Goal: Transaction & Acquisition: Download file/media

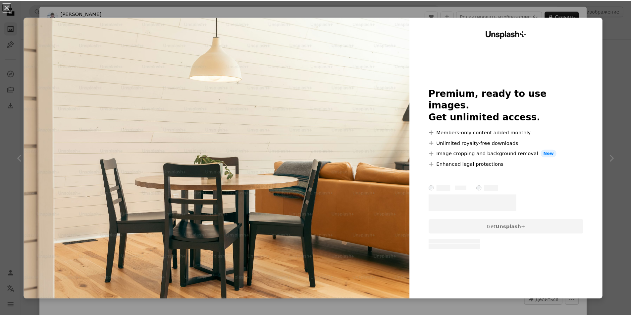
scroll to position [1192, 0]
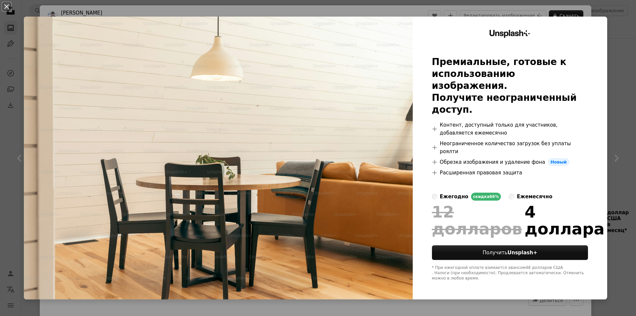
click at [606, 10] on div "An X shape Unsplash+ Премиальные, готовые к использованию изображения. Получите…" at bounding box center [318, 158] width 636 height 316
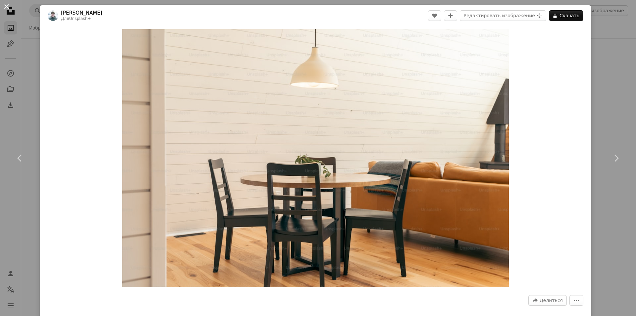
click at [9, 7] on button "An X shape" at bounding box center [7, 7] width 8 height 8
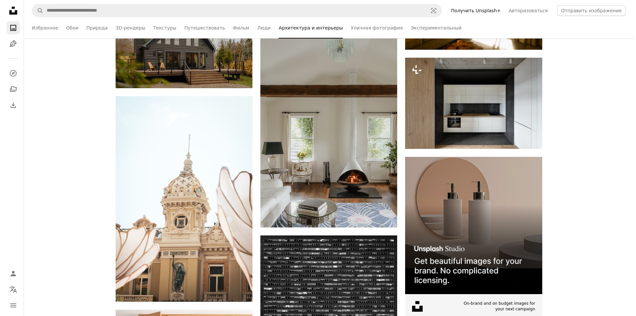
scroll to position [2516, 0]
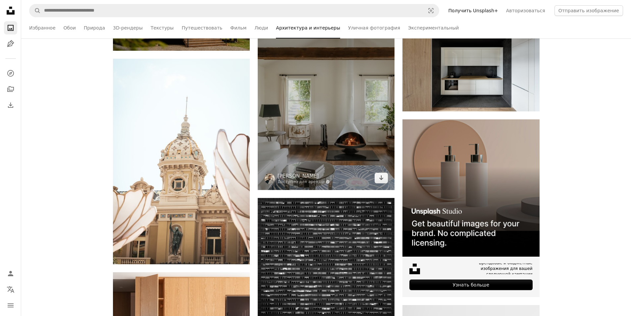
click at [351, 118] on img at bounding box center [326, 86] width 137 height 205
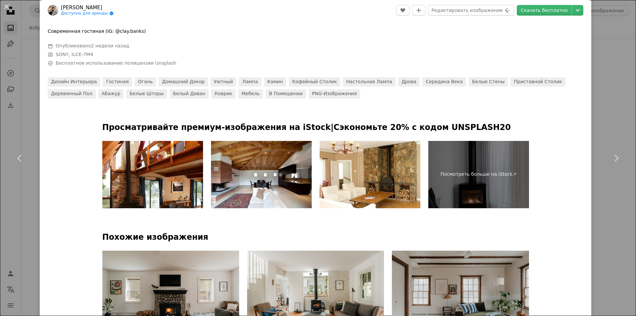
scroll to position [298, 0]
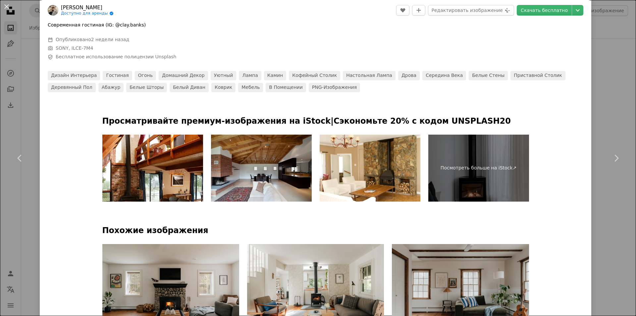
click at [281, 168] on img at bounding box center [261, 167] width 101 height 67
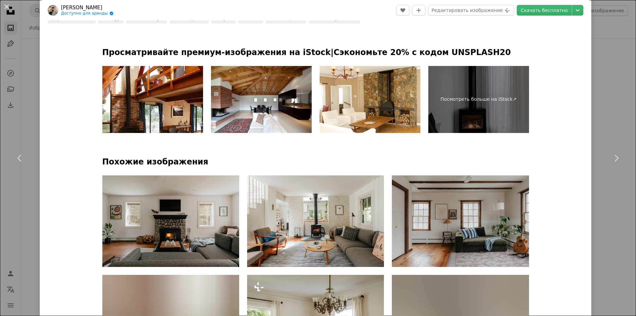
scroll to position [397, 0]
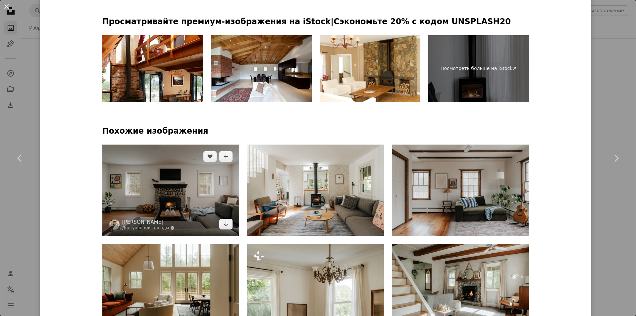
click at [163, 190] on img at bounding box center [170, 189] width 137 height 91
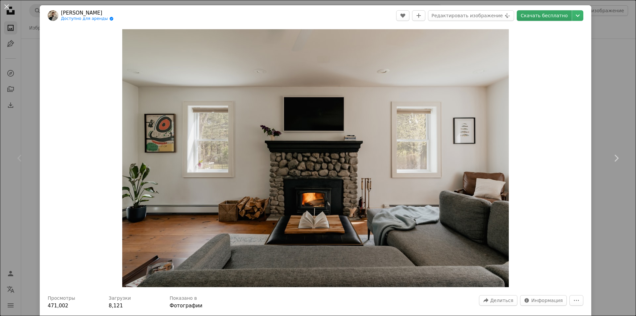
drag, startPoint x: 260, startPoint y: 175, endPoint x: 547, endPoint y: 17, distance: 327.5
click at [547, 17] on font "Скачать бесплатно" at bounding box center [544, 15] width 47 height 5
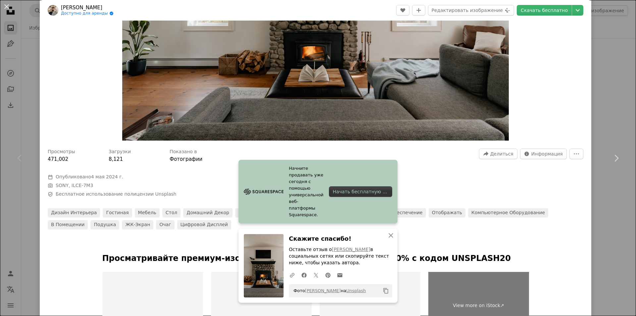
scroll to position [166, 0]
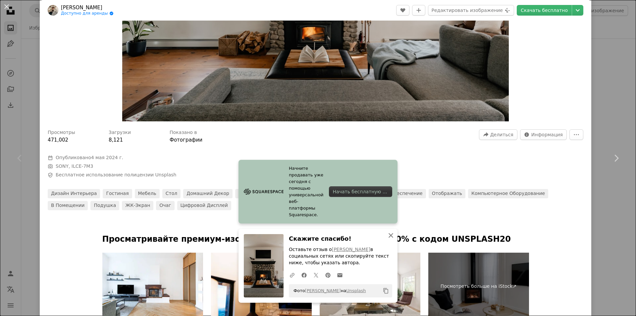
click at [388, 235] on icon "button" at bounding box center [390, 235] width 5 height 5
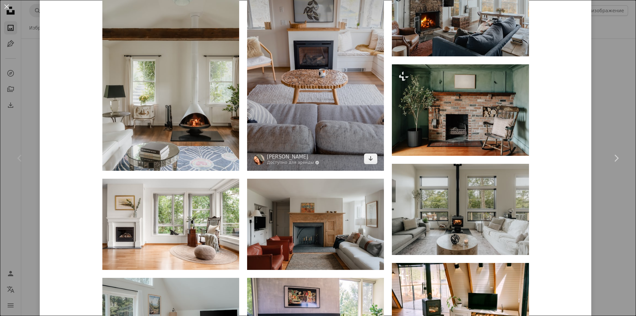
scroll to position [563, 0]
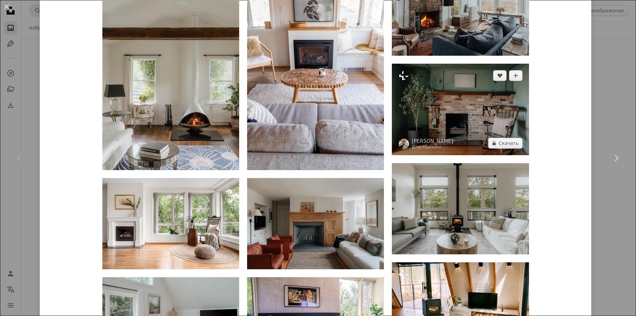
click at [420, 118] on img at bounding box center [460, 109] width 137 height 91
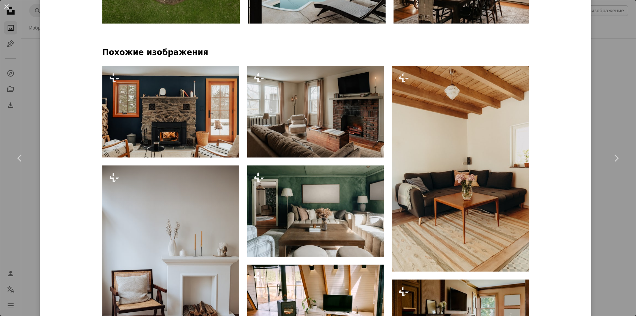
scroll to position [497, 0]
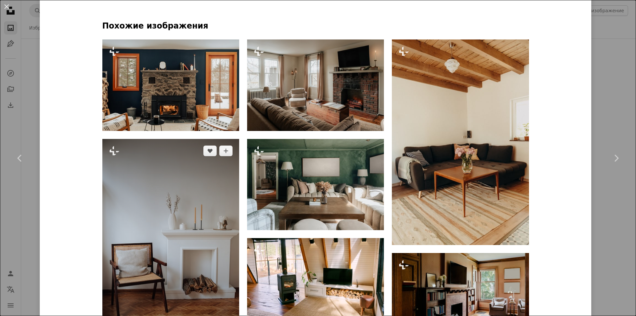
click at [174, 204] on img at bounding box center [170, 241] width 137 height 205
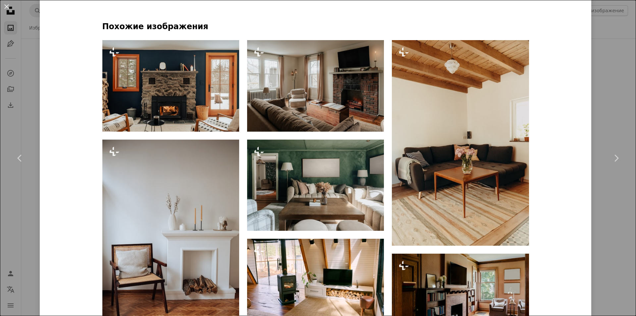
scroll to position [497, 0]
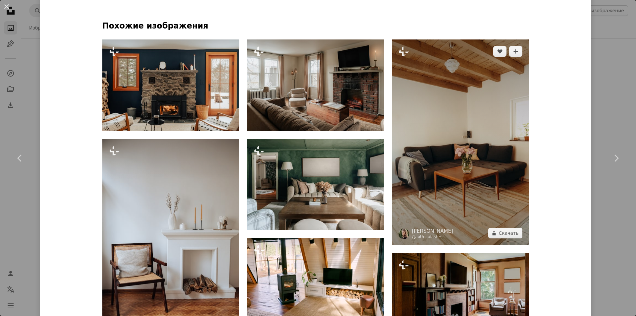
click at [432, 148] on img at bounding box center [460, 141] width 137 height 205
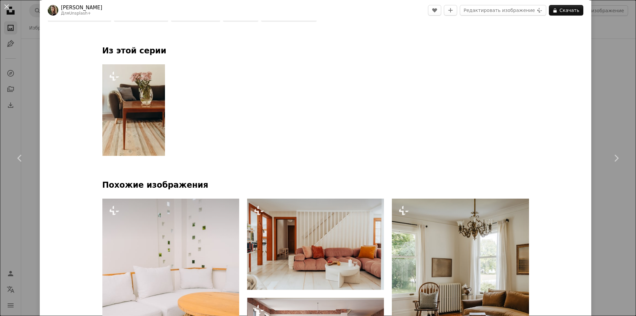
scroll to position [464, 0]
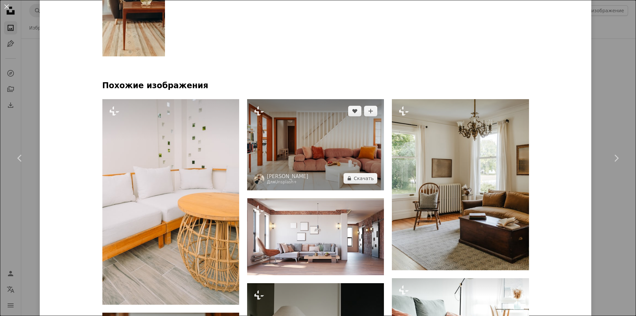
click at [339, 163] on img at bounding box center [315, 144] width 137 height 91
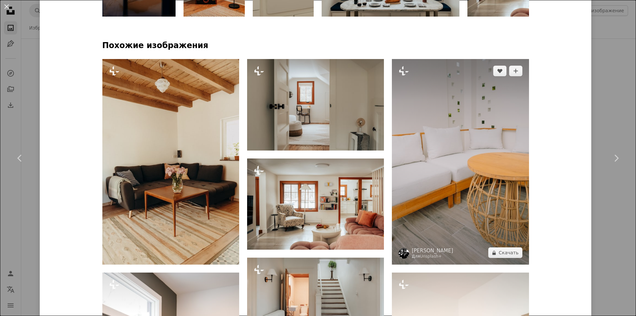
scroll to position [530, 0]
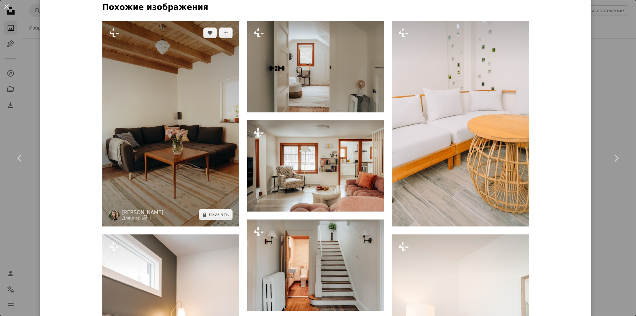
click at [192, 153] on img at bounding box center [170, 123] width 137 height 205
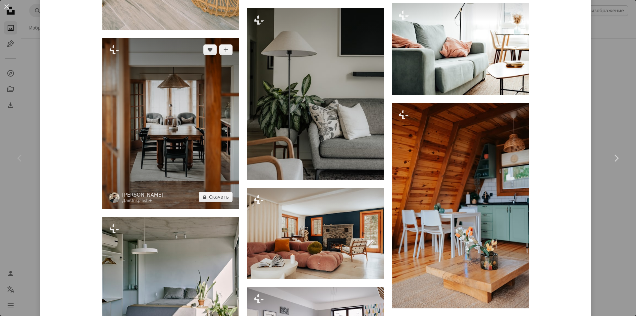
scroll to position [795, 0]
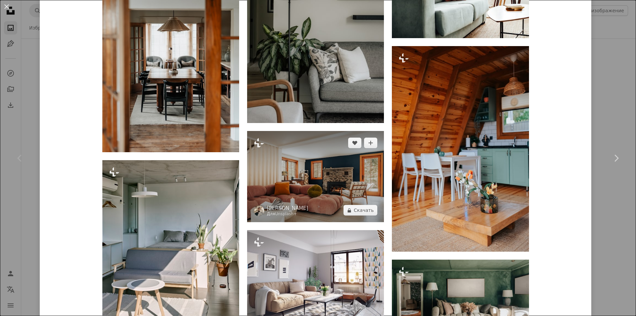
click at [293, 169] on img at bounding box center [315, 176] width 137 height 91
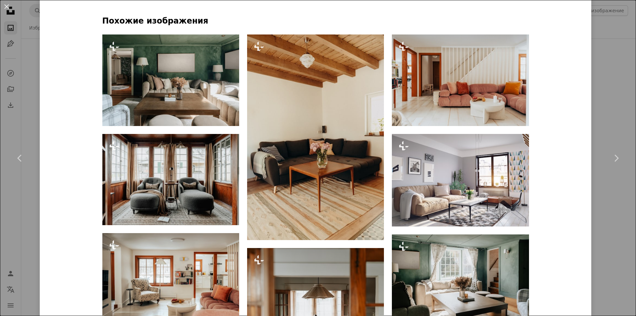
scroll to position [563, 0]
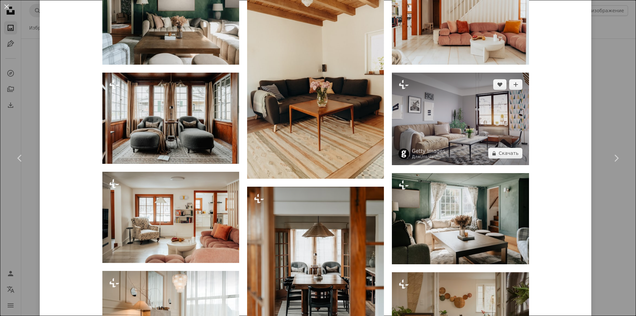
click at [433, 142] on img at bounding box center [460, 119] width 137 height 92
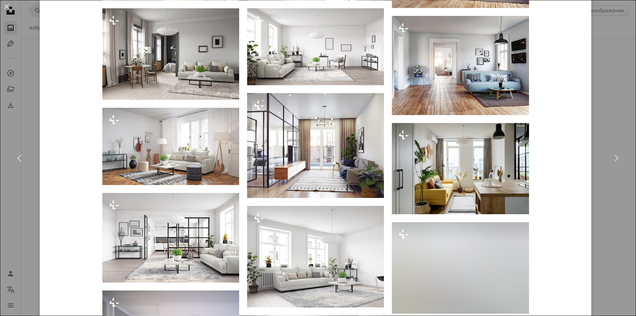
scroll to position [497, 0]
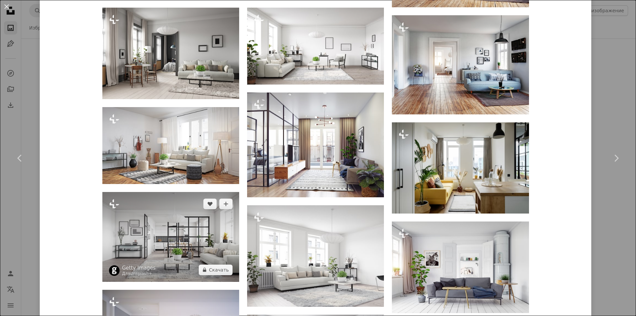
click at [157, 223] on img at bounding box center [170, 236] width 137 height 89
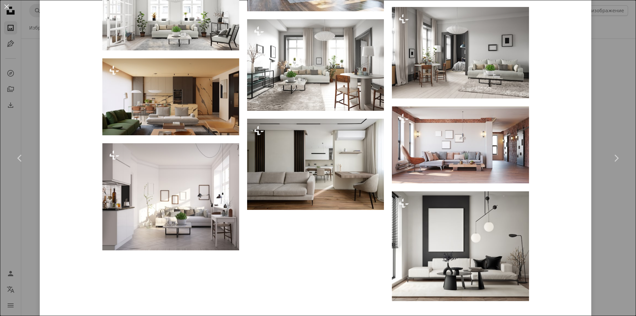
scroll to position [960, 0]
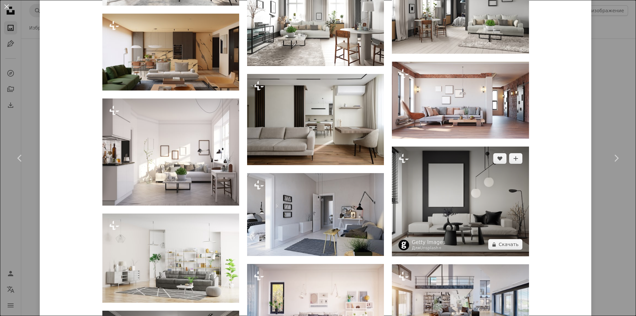
click at [484, 209] on img at bounding box center [460, 201] width 137 height 110
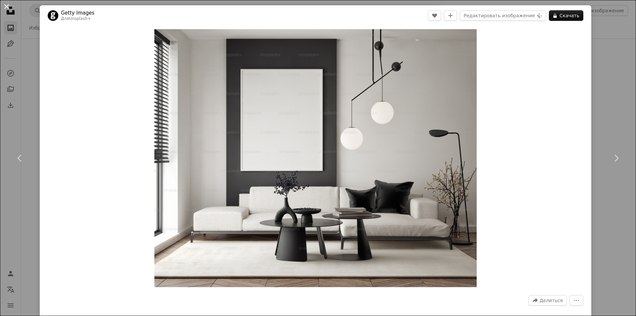
click at [8, 6] on button "An X shape" at bounding box center [7, 7] width 8 height 8
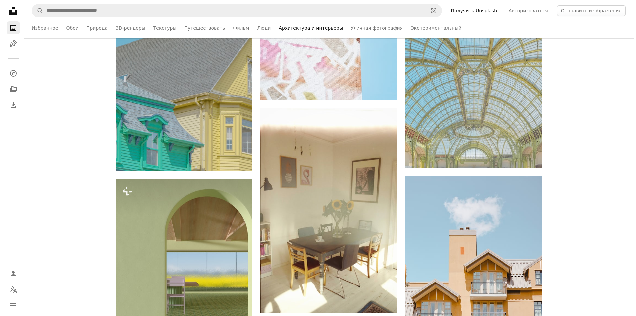
scroll to position [4106, 0]
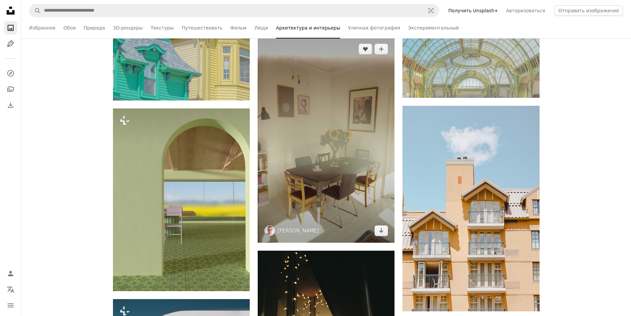
click at [327, 141] on img at bounding box center [326, 139] width 137 height 205
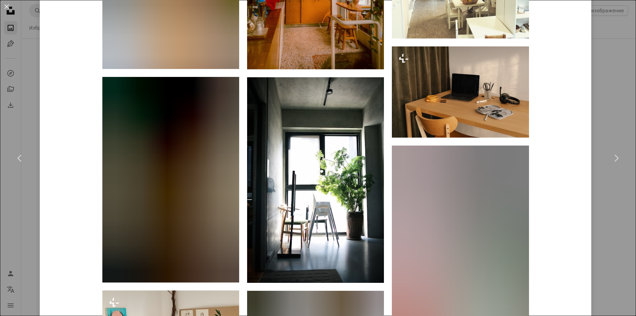
scroll to position [1159, 0]
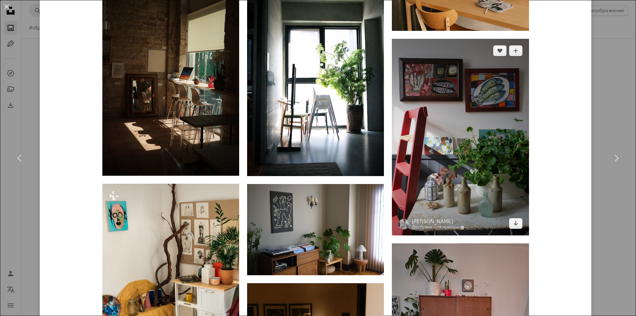
click at [410, 170] on img at bounding box center [460, 137] width 137 height 196
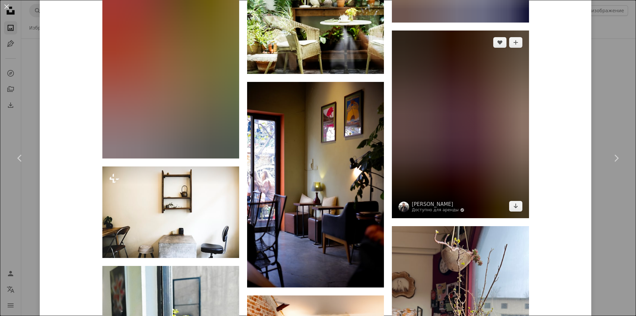
scroll to position [2450, 0]
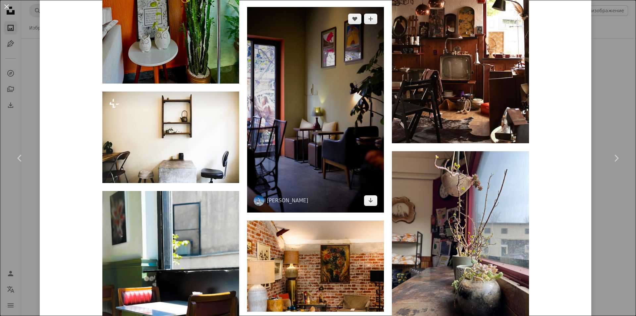
click at [356, 164] on img at bounding box center [315, 109] width 137 height 205
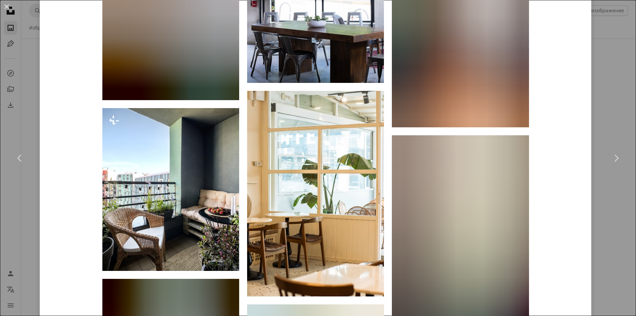
scroll to position [2285, 0]
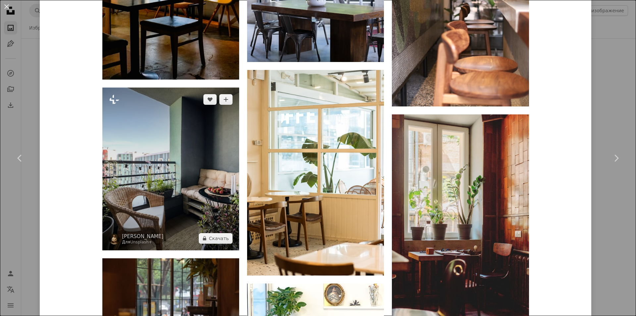
click at [190, 162] on img at bounding box center [170, 168] width 137 height 163
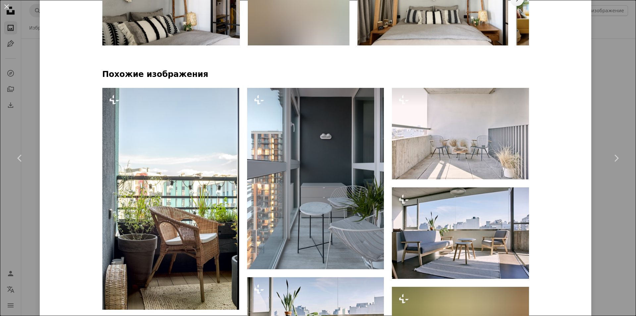
scroll to position [464, 0]
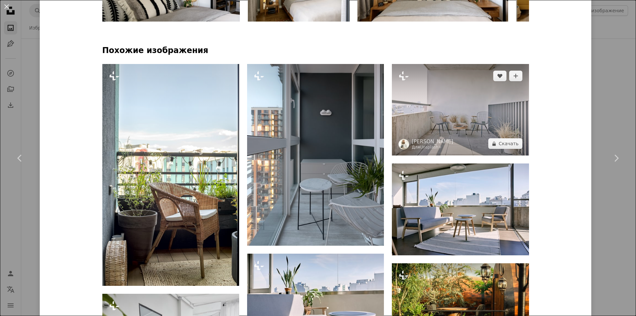
click at [418, 118] on img at bounding box center [460, 109] width 137 height 91
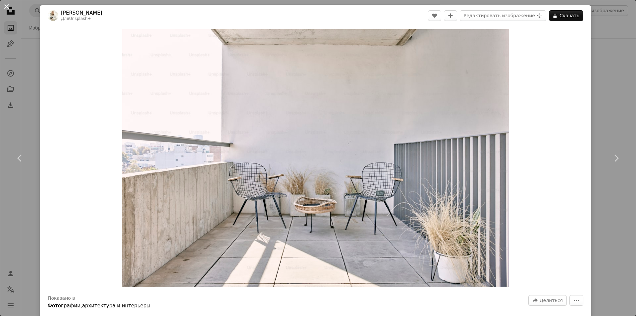
click at [8, 5] on button "An X shape" at bounding box center [7, 7] width 8 height 8
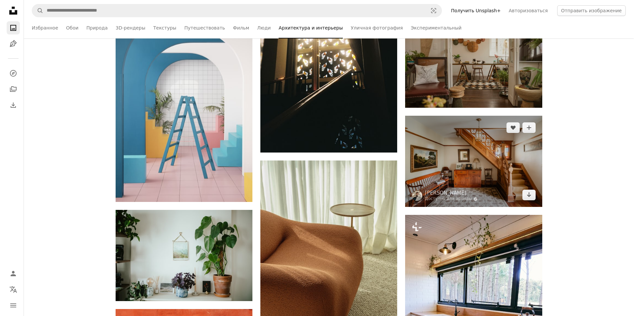
scroll to position [4437, 0]
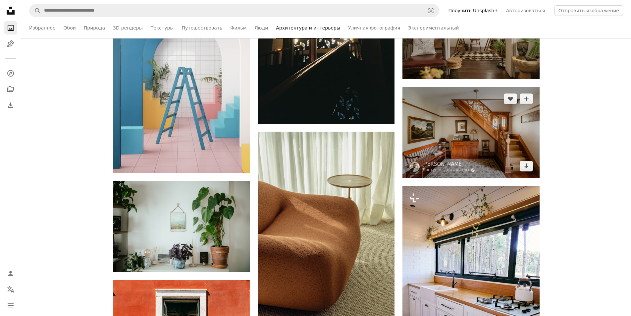
click at [461, 144] on img at bounding box center [470, 132] width 137 height 91
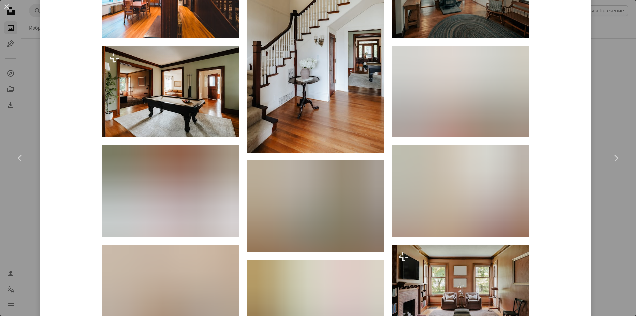
scroll to position [728, 0]
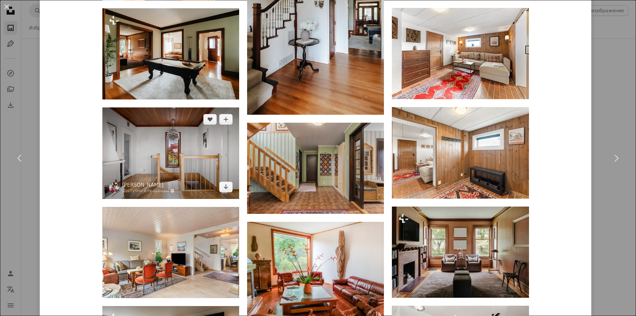
click at [174, 174] on img at bounding box center [170, 152] width 137 height 91
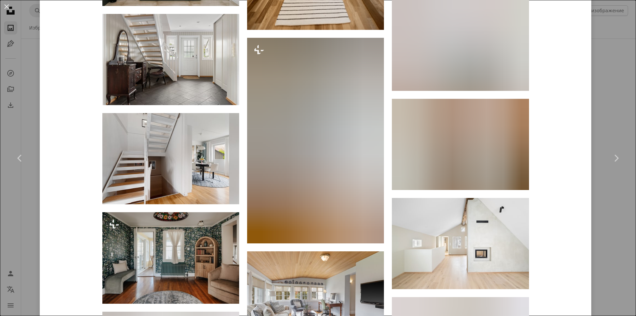
scroll to position [1358, 0]
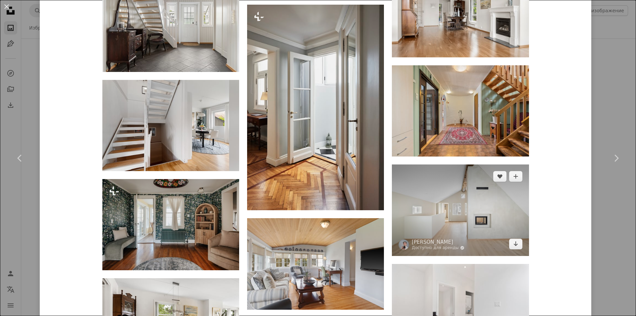
click at [425, 180] on img at bounding box center [460, 209] width 137 height 91
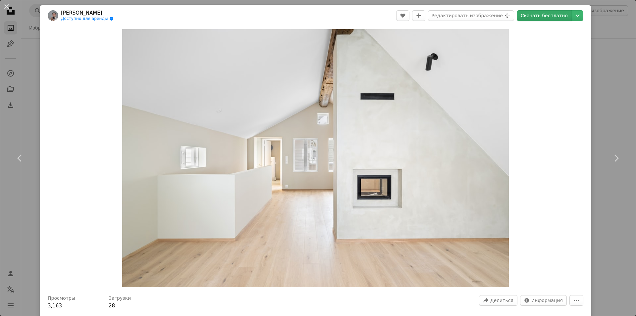
click at [540, 16] on font "Скачать бесплатно" at bounding box center [544, 15] width 47 height 5
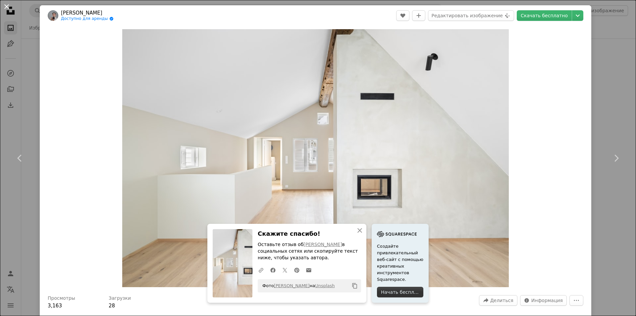
click at [7, 7] on button "An X shape" at bounding box center [7, 7] width 8 height 8
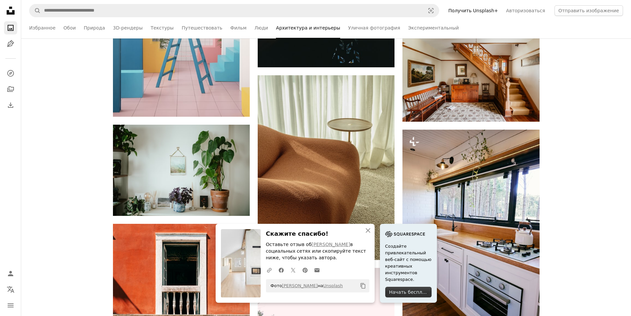
scroll to position [4536, 0]
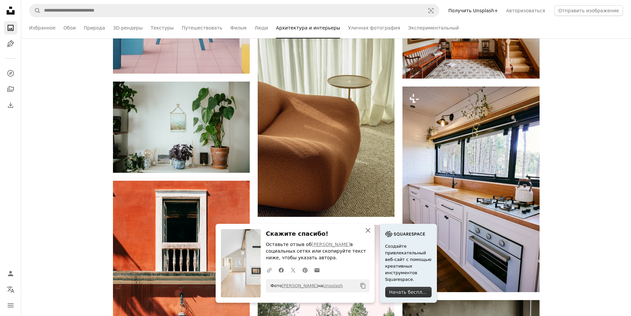
click at [367, 228] on icon "An X shape" at bounding box center [368, 230] width 8 height 8
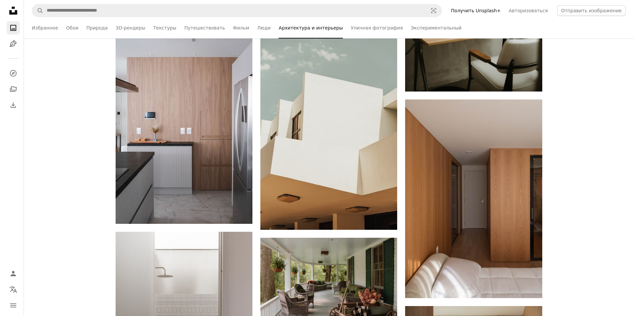
scroll to position [4934, 0]
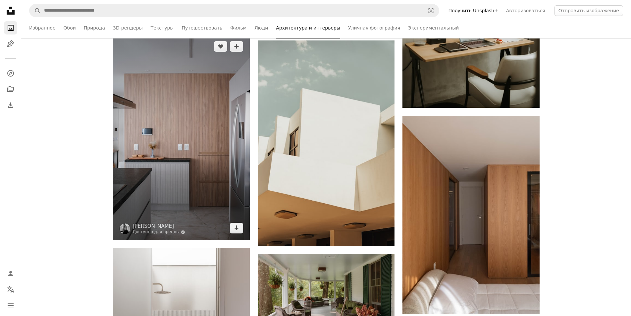
click at [172, 175] on img at bounding box center [181, 136] width 137 height 205
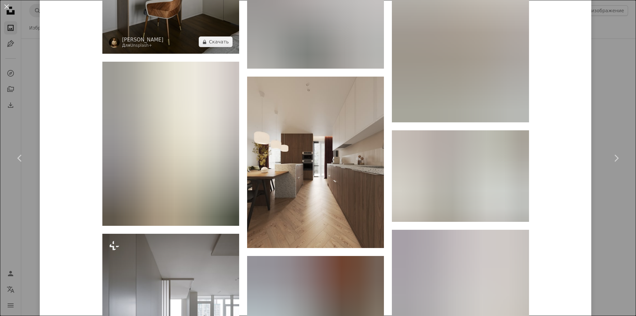
scroll to position [1589, 0]
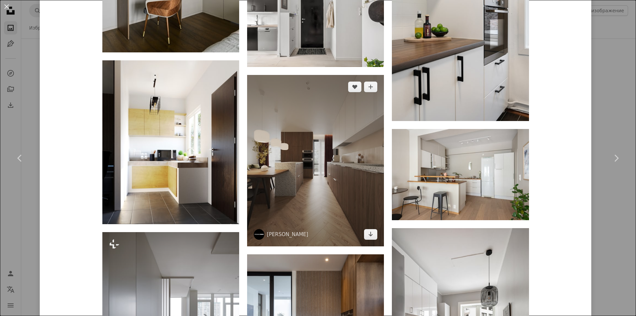
click at [307, 178] on img at bounding box center [315, 160] width 137 height 171
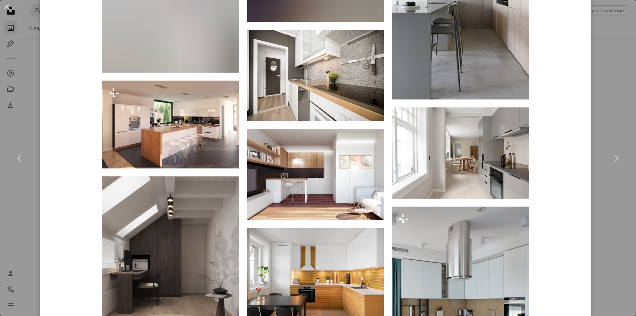
scroll to position [1722, 0]
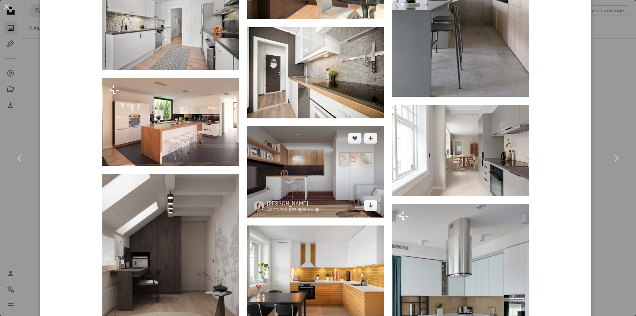
click at [302, 176] on img at bounding box center [315, 171] width 137 height 91
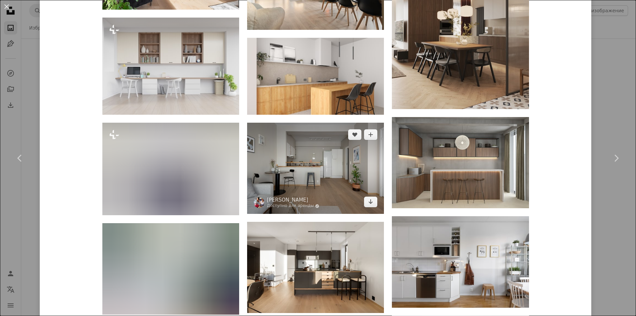
scroll to position [993, 0]
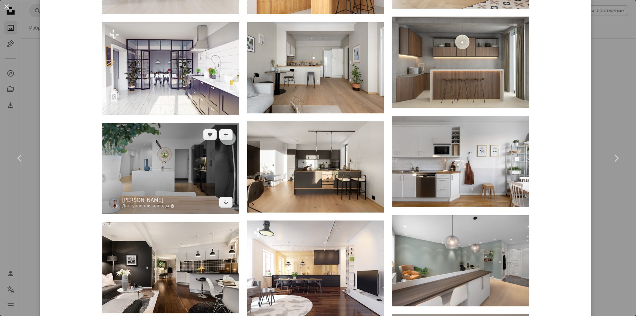
click at [195, 172] on img at bounding box center [170, 168] width 137 height 91
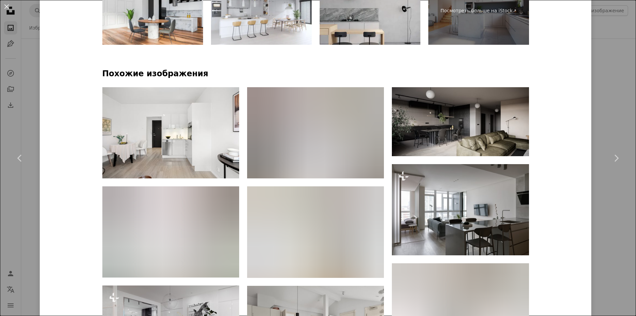
scroll to position [430, 0]
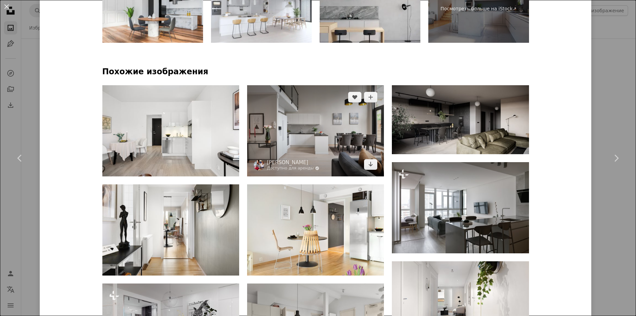
click at [298, 126] on img at bounding box center [315, 130] width 137 height 91
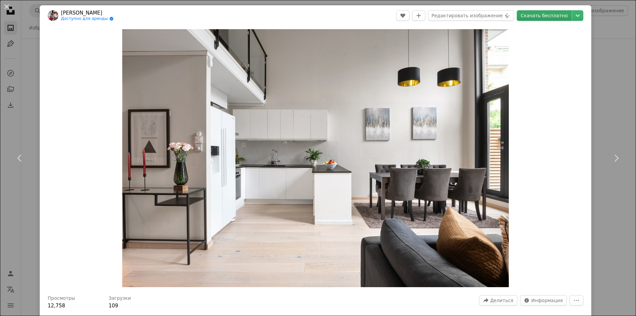
click at [536, 18] on font "Скачать бесплатно" at bounding box center [544, 15] width 47 height 5
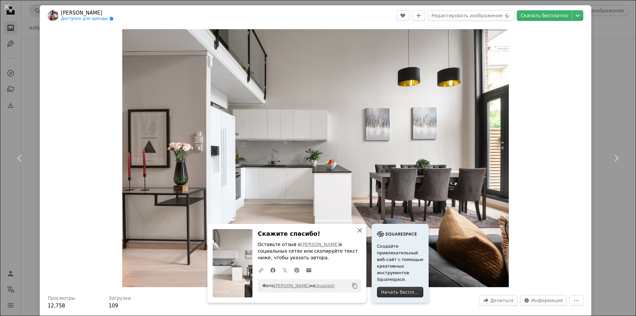
click at [357, 228] on icon "An X shape" at bounding box center [360, 230] width 8 height 8
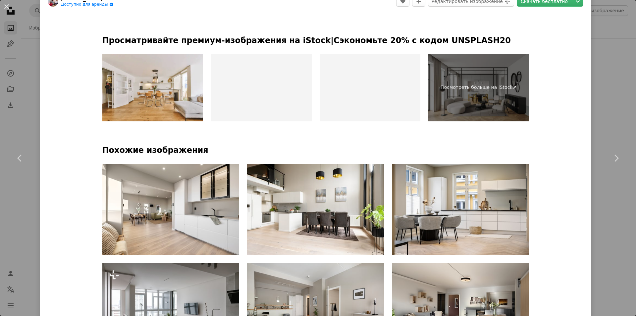
scroll to position [364, 0]
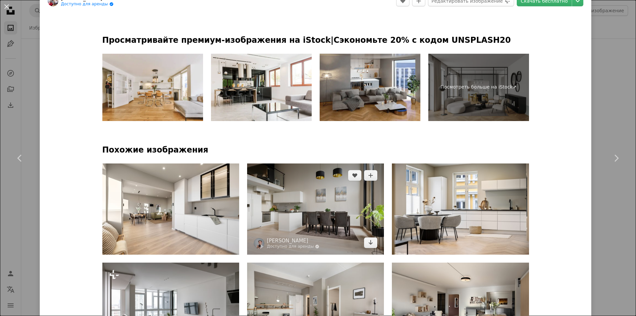
click at [336, 204] on img at bounding box center [315, 208] width 137 height 91
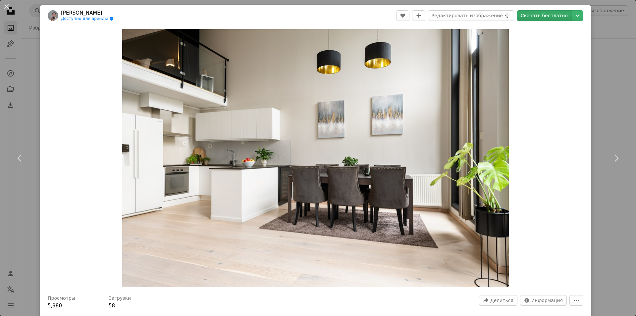
click at [539, 16] on font "Скачать бесплатно" at bounding box center [544, 15] width 47 height 5
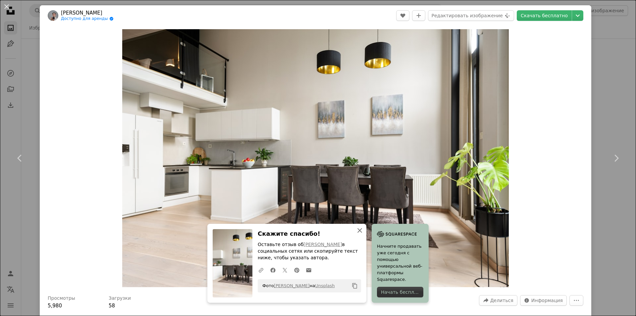
click at [357, 230] on icon "button" at bounding box center [359, 230] width 5 height 5
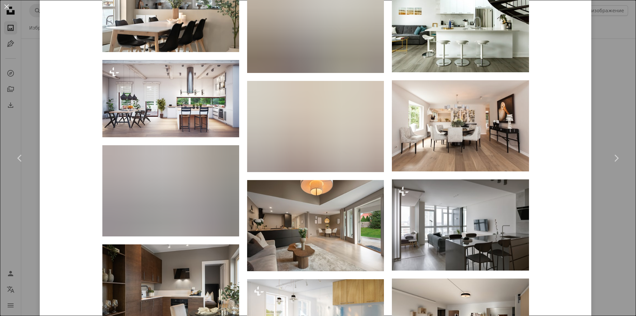
scroll to position [861, 0]
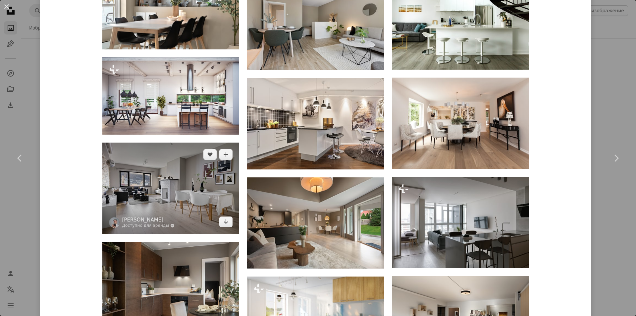
click at [165, 182] on img at bounding box center [170, 187] width 137 height 91
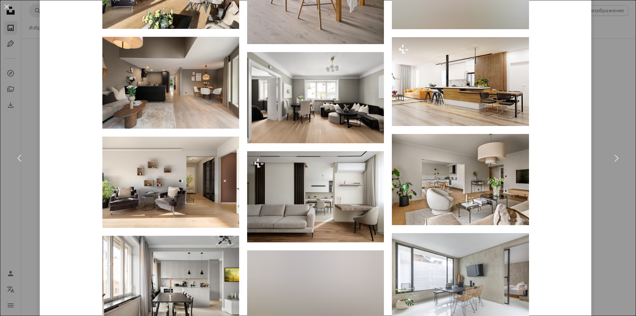
scroll to position [993, 0]
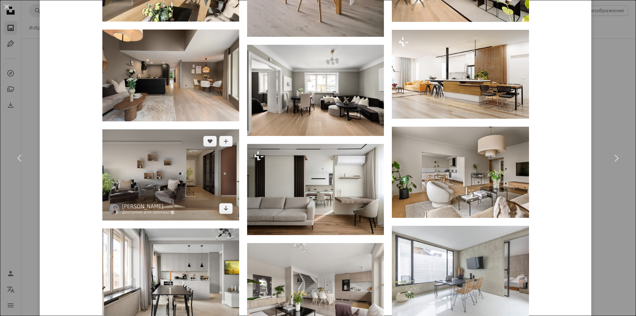
click at [171, 187] on img at bounding box center [170, 174] width 137 height 91
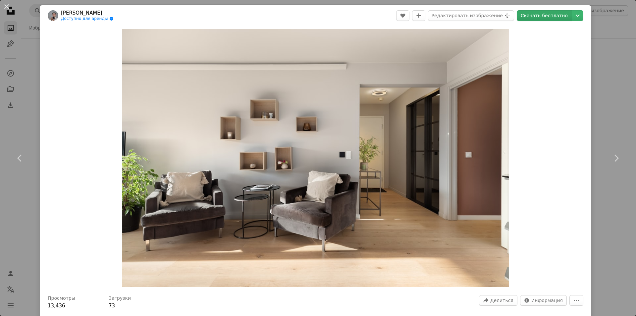
click at [542, 13] on font "Скачать бесплатно" at bounding box center [544, 15] width 47 height 5
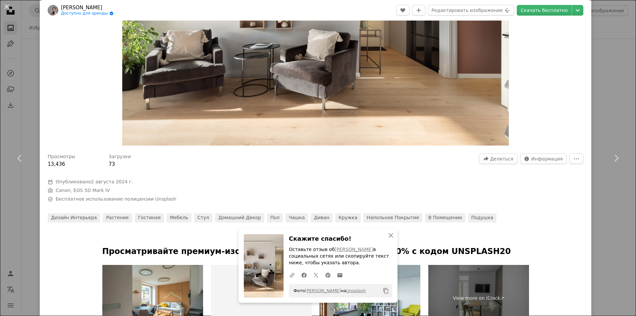
scroll to position [166, 0]
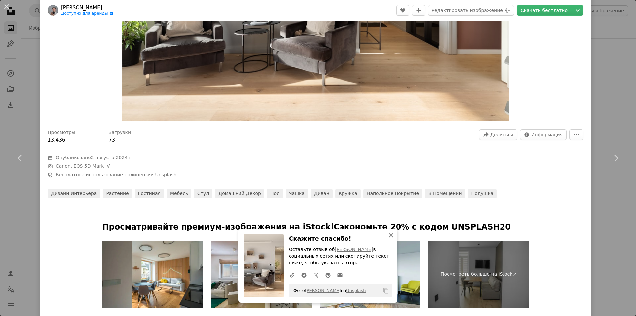
click at [388, 235] on icon "button" at bounding box center [390, 235] width 5 height 5
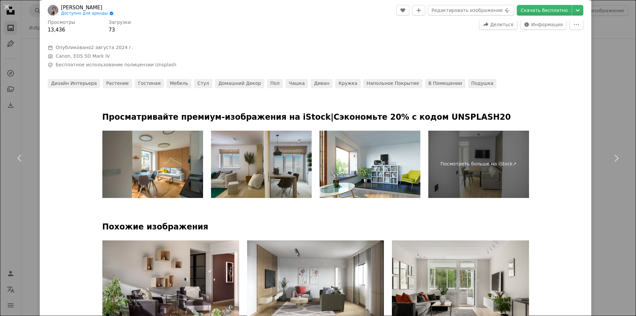
scroll to position [397, 0]
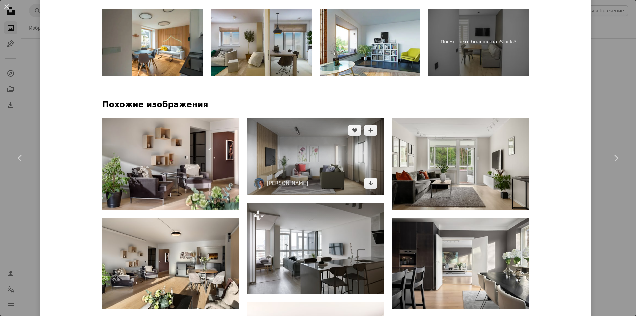
click at [314, 161] on img at bounding box center [315, 156] width 137 height 77
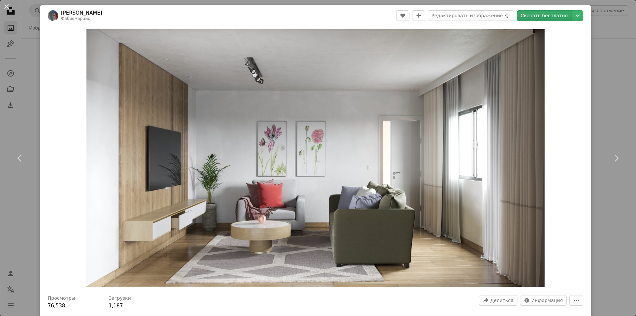
click at [559, 17] on font "Скачать бесплатно" at bounding box center [544, 15] width 47 height 5
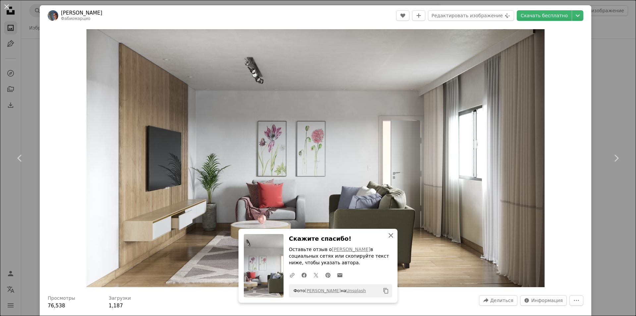
click at [387, 235] on icon "An X shape" at bounding box center [391, 235] width 8 height 8
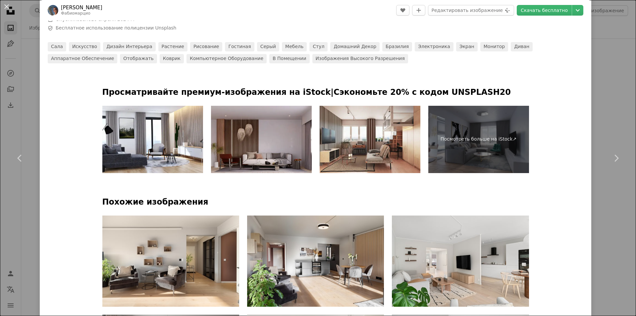
scroll to position [430, 0]
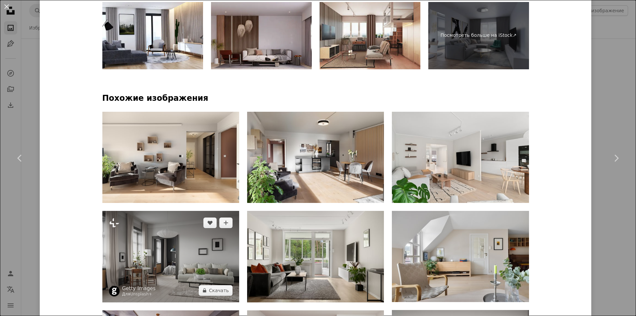
click at [197, 267] on img at bounding box center [170, 256] width 137 height 91
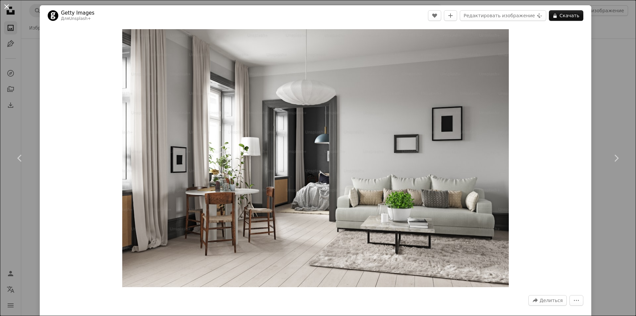
click at [6, 5] on button "An X shape" at bounding box center [7, 7] width 8 height 8
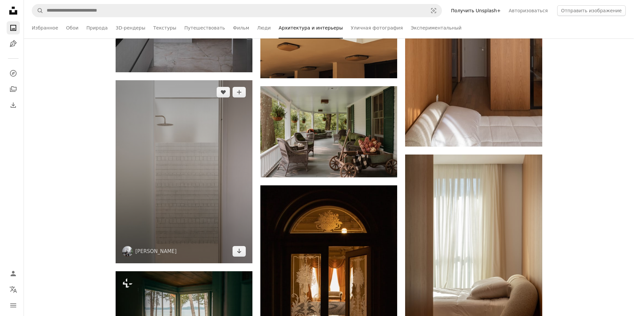
scroll to position [5099, 0]
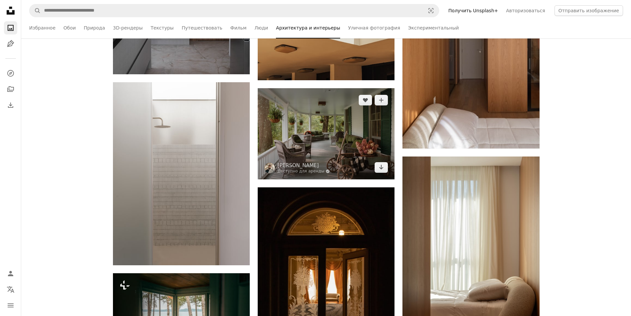
click at [285, 123] on img at bounding box center [326, 133] width 137 height 91
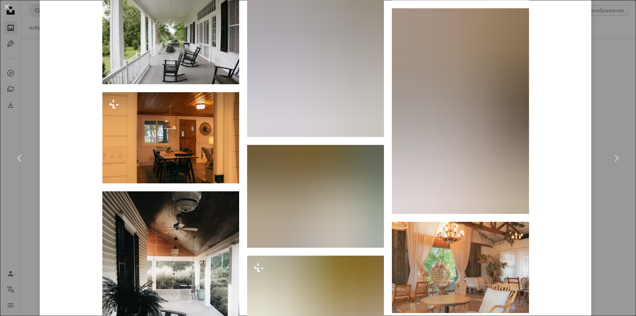
scroll to position [762, 0]
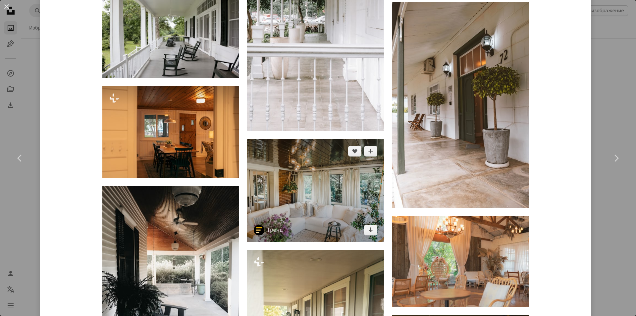
click at [313, 198] on img at bounding box center [315, 190] width 137 height 103
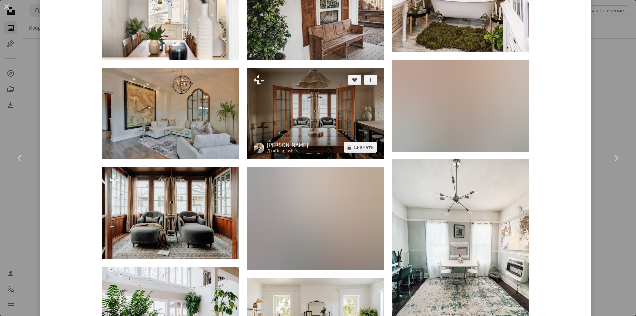
scroll to position [993, 0]
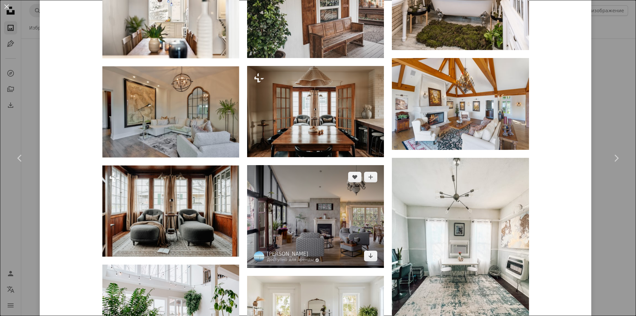
click at [326, 226] on img at bounding box center [315, 216] width 137 height 103
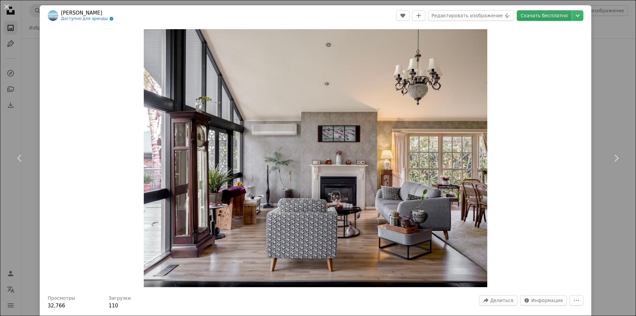
click at [556, 16] on font "Скачать бесплатно" at bounding box center [544, 15] width 47 height 5
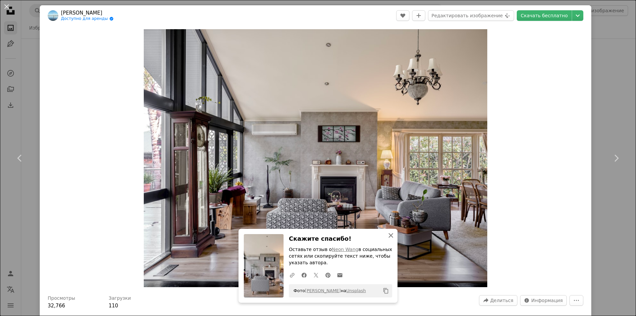
click at [389, 234] on icon "An X shape" at bounding box center [391, 235] width 8 height 8
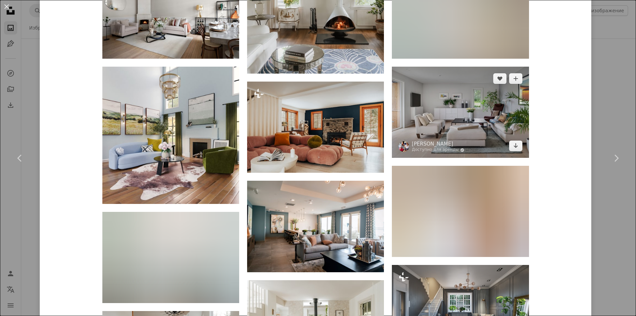
scroll to position [662, 0]
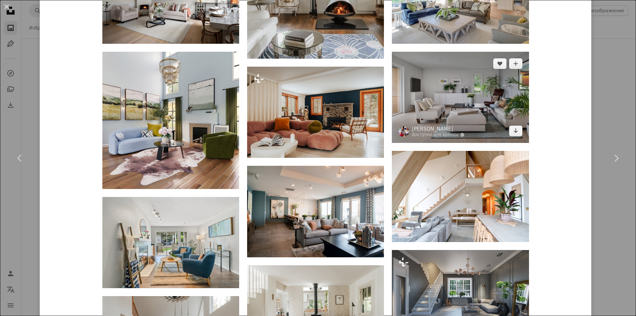
click at [455, 111] on img at bounding box center [460, 97] width 137 height 91
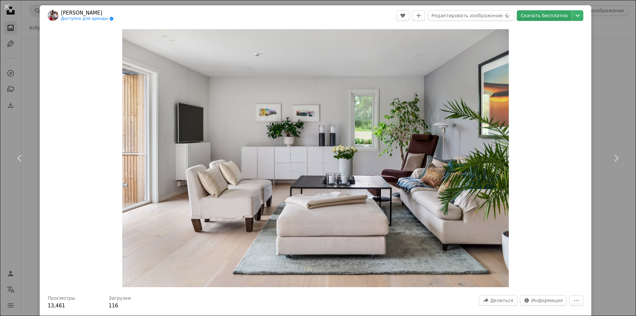
click at [535, 16] on font "Скачать бесплатно" at bounding box center [544, 15] width 47 height 5
